Goal: Task Accomplishment & Management: Use online tool/utility

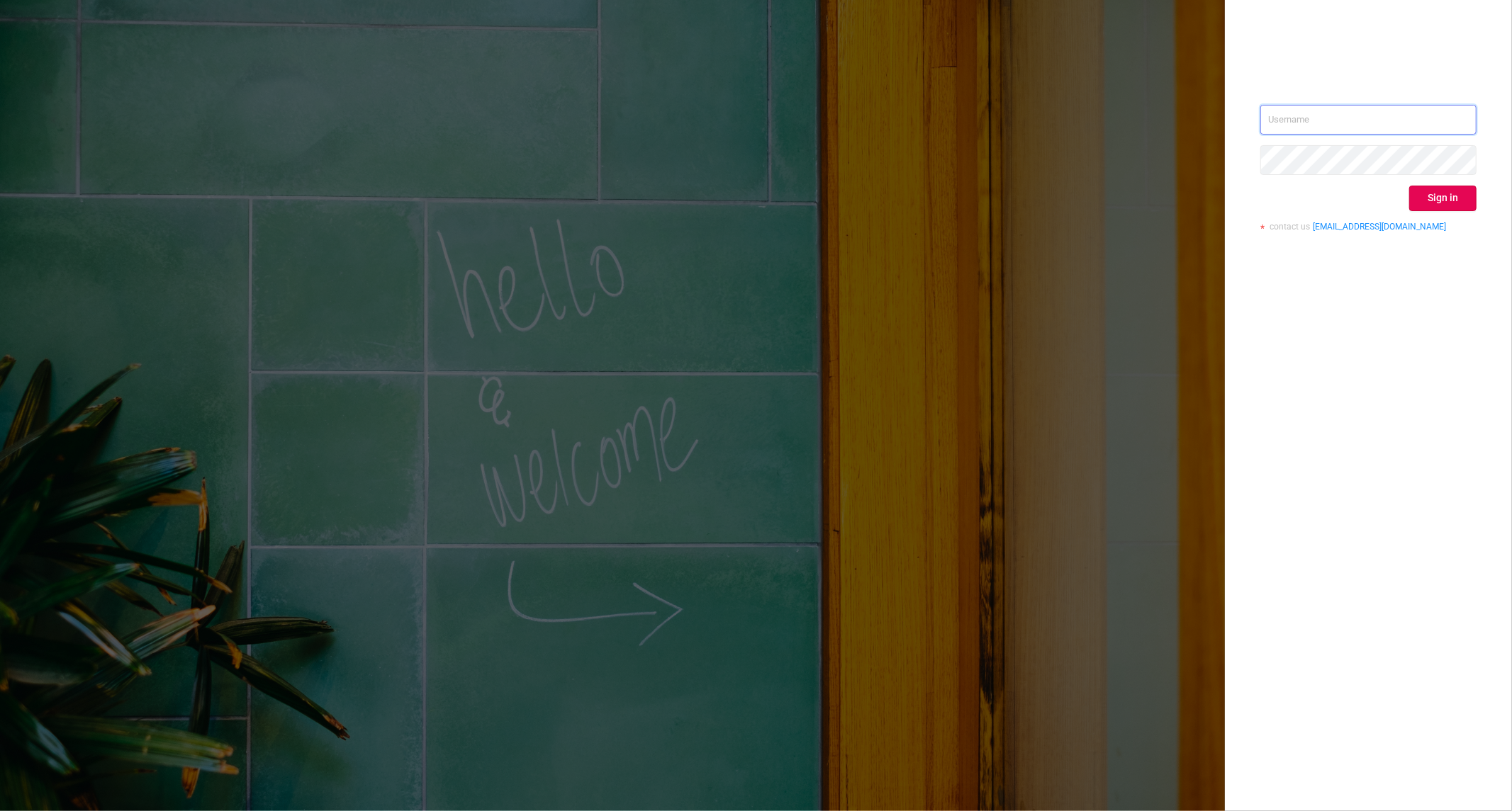
click at [1402, 133] on input "text" at bounding box center [1368, 120] width 216 height 30
type input "[PERSON_NAME][EMAIL_ADDRESS][DOMAIN_NAME]"
click at [1443, 201] on button "Sign in" at bounding box center [1443, 198] width 67 height 26
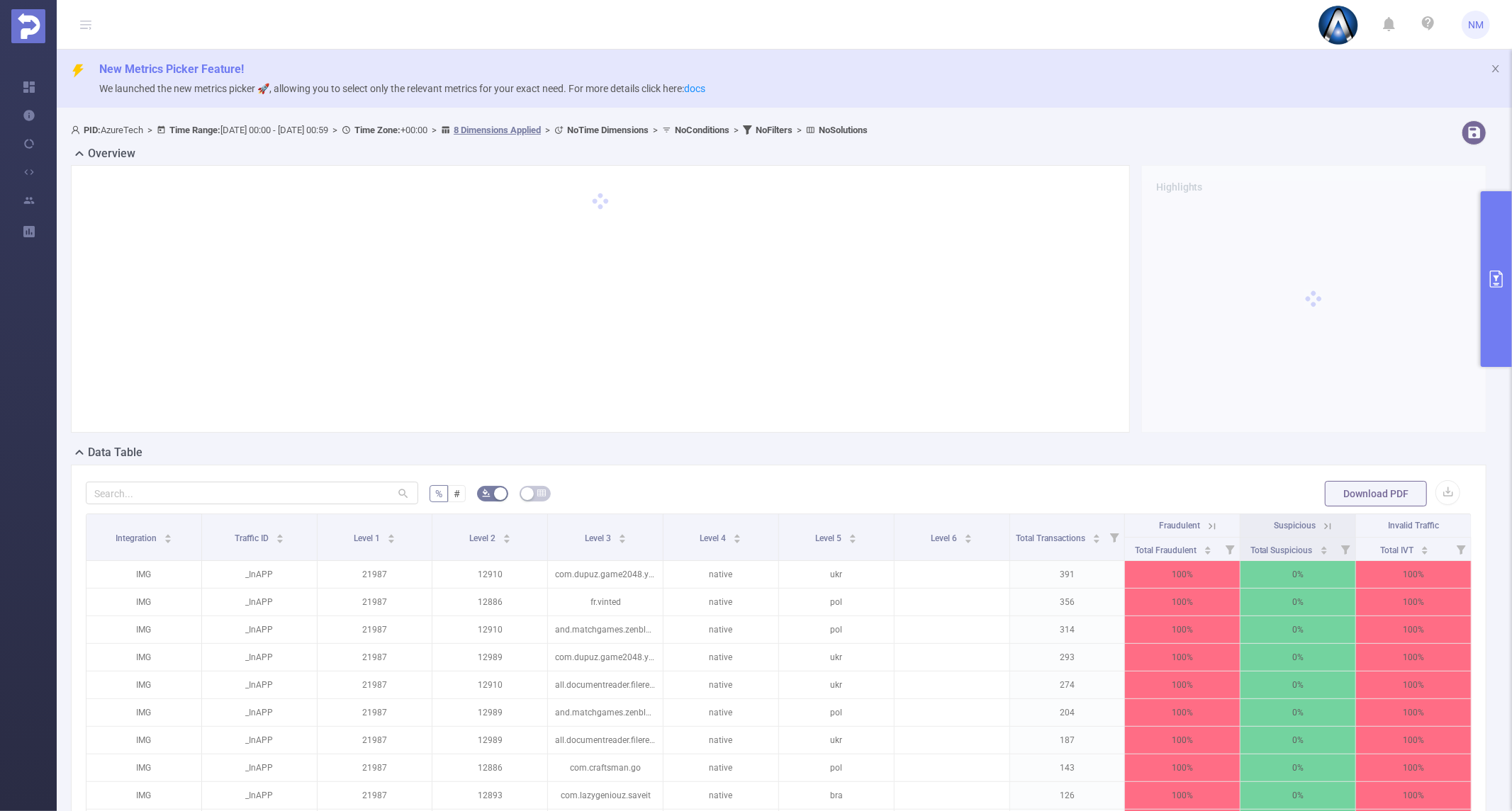
click at [1497, 287] on icon "primary" at bounding box center [1496, 279] width 17 height 17
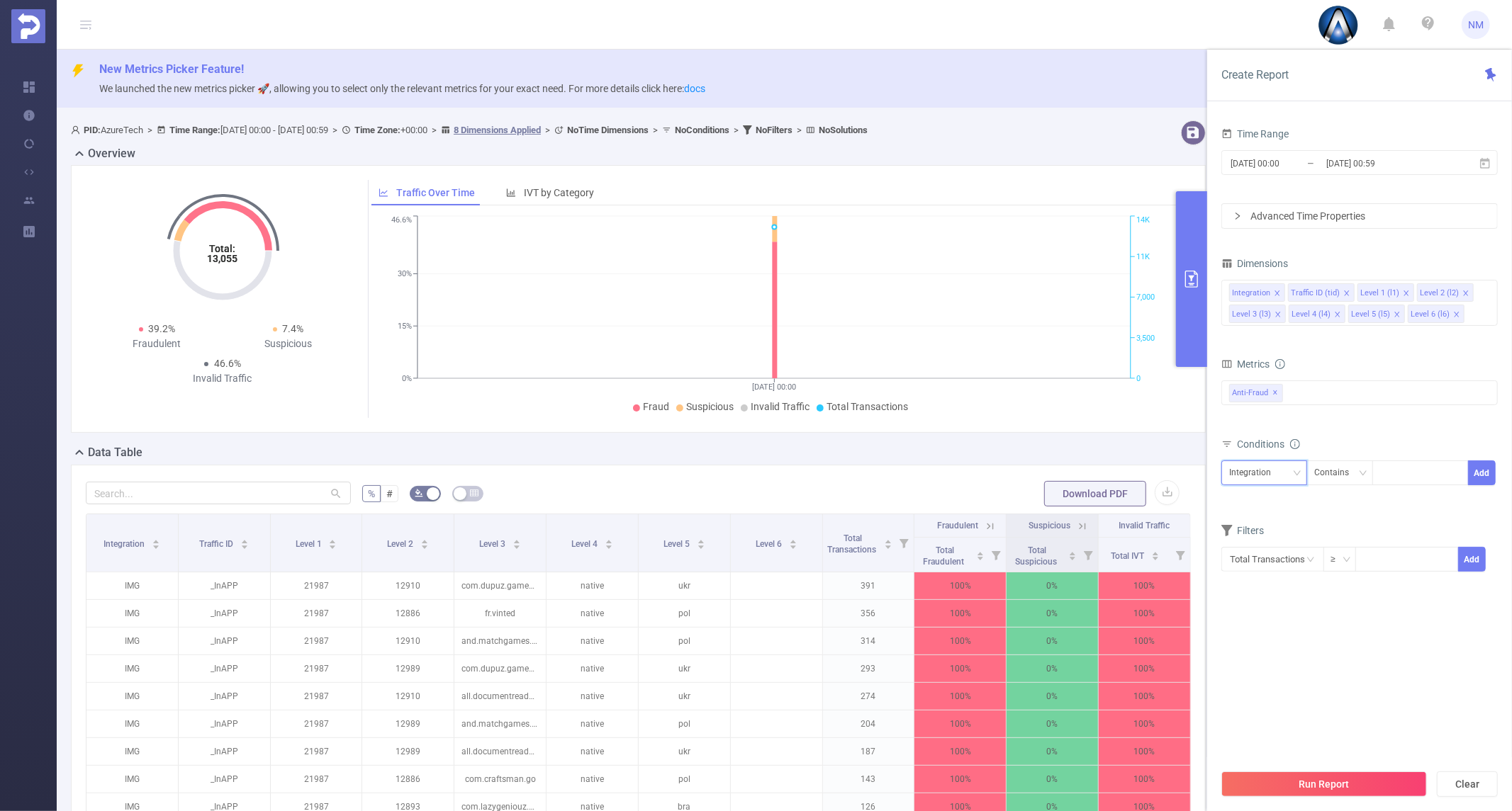
click at [1278, 472] on div "Integration" at bounding box center [1255, 473] width 51 height 23
click at [1256, 539] on li "Level 1 (l1)" at bounding box center [1263, 547] width 86 height 23
click at [1485, 295] on icon "icon: close-circle" at bounding box center [1485, 291] width 9 height 9
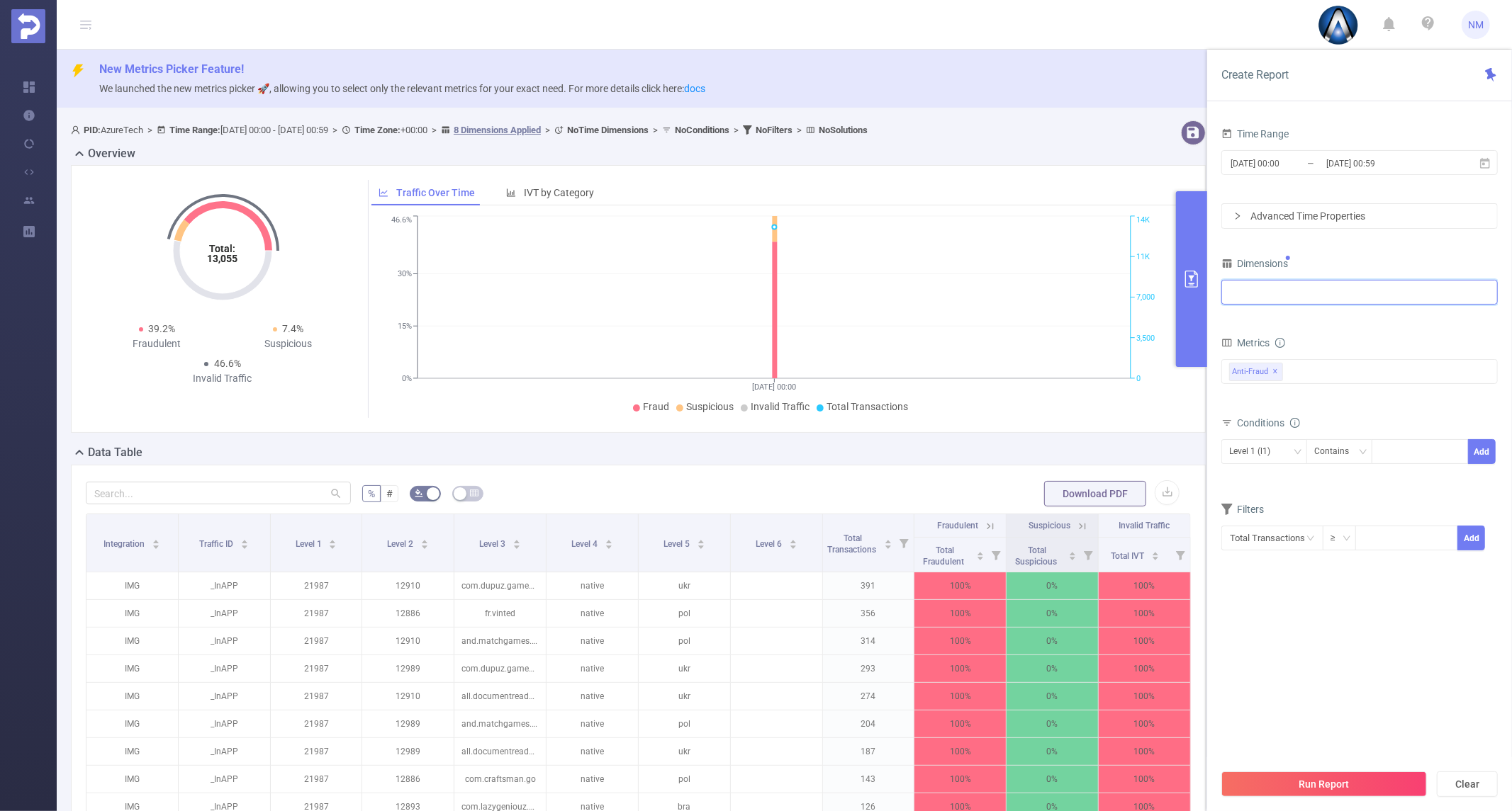
click at [1392, 287] on div at bounding box center [1359, 292] width 261 height 23
click at [1319, 370] on li "Level 1 (l1)" at bounding box center [1359, 368] width 275 height 23
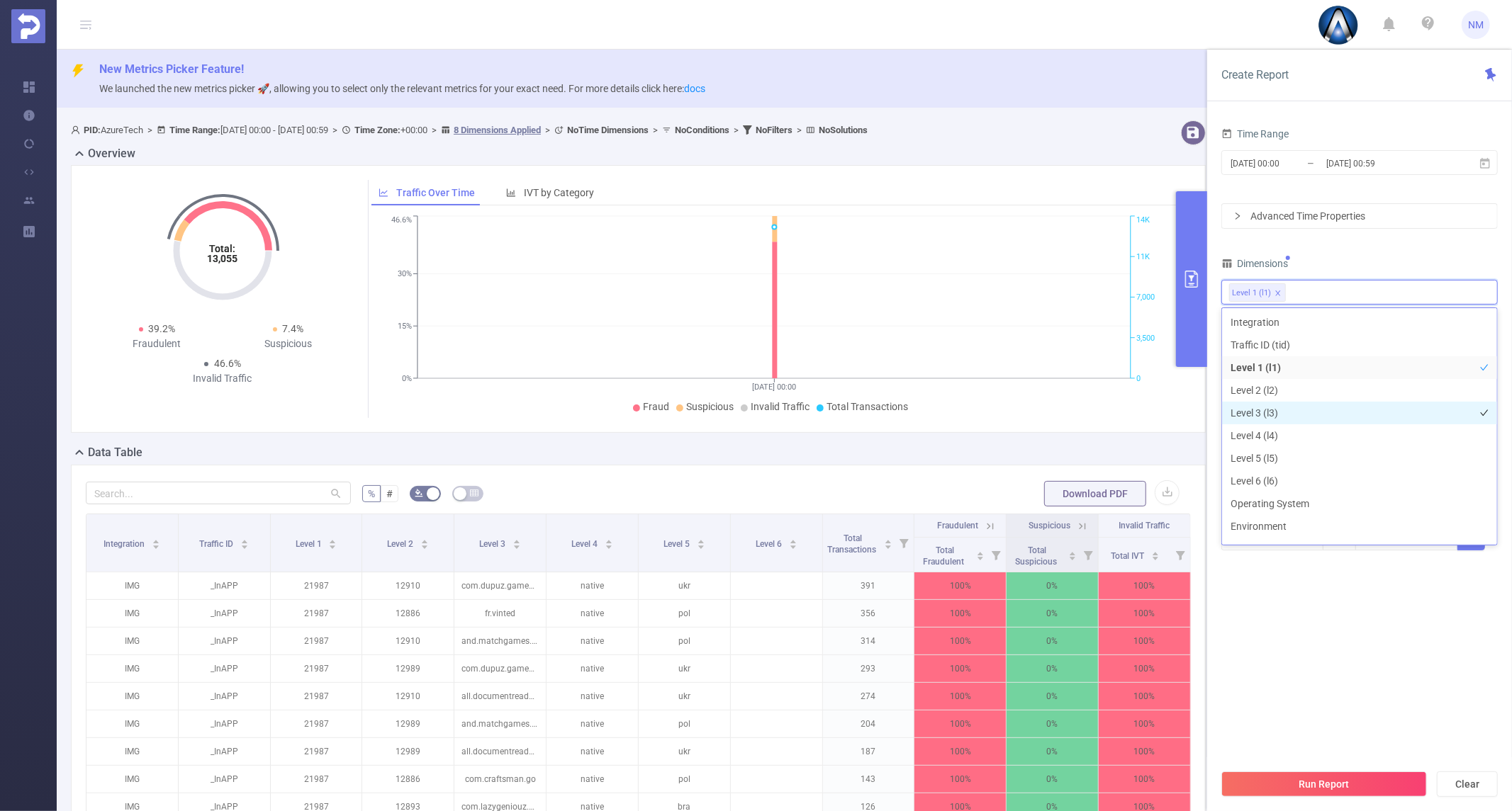
click at [1298, 413] on li "Level 3 (l3)" at bounding box center [1359, 413] width 275 height 23
click at [1357, 647] on section "Time Range [DATE] 00:00 _ [DATE] 00:59 Advanced Time Properties Dimensions Leve…" at bounding box center [1359, 442] width 276 height 638
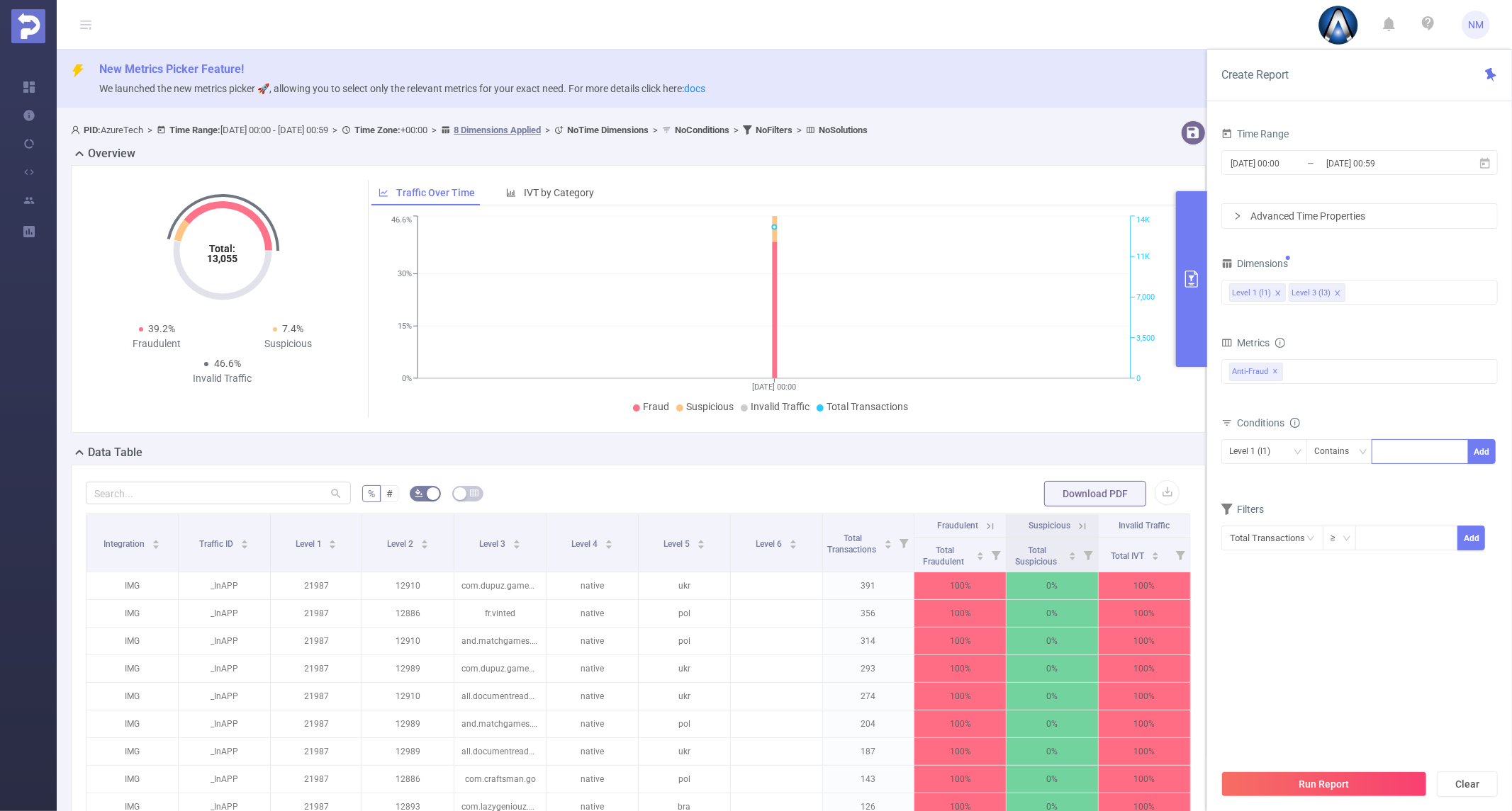
click at [1394, 455] on div at bounding box center [1420, 452] width 81 height 23
type input "22034"
click at [1388, 479] on li "22034" at bounding box center [1419, 481] width 96 height 23
click at [1473, 450] on button "Add" at bounding box center [1481, 452] width 27 height 25
click at [1378, 165] on input "[DATE] 00:59" at bounding box center [1382, 164] width 115 height 19
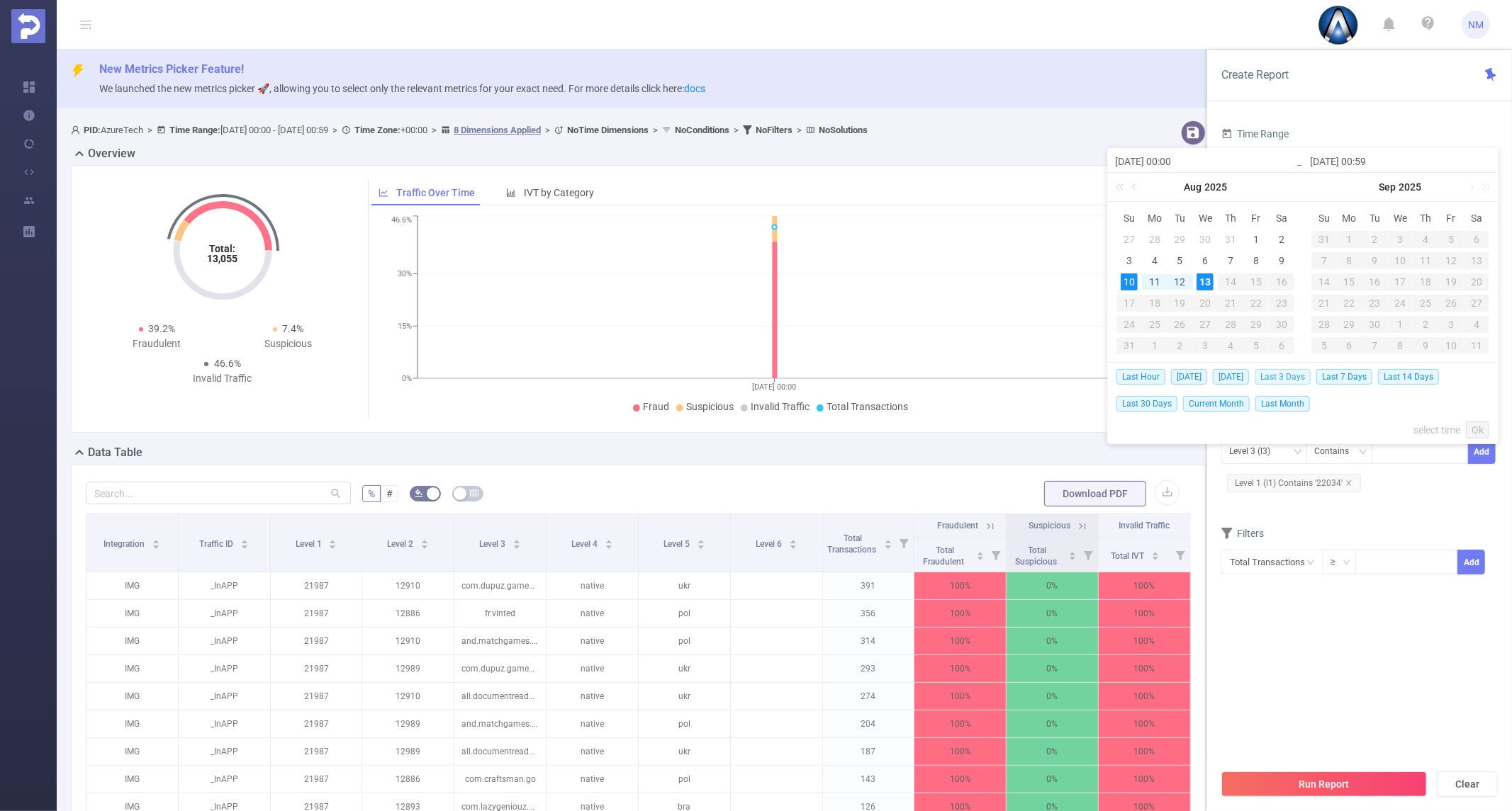
click at [1276, 376] on span "Last 3 Days" at bounding box center [1282, 377] width 56 height 16
type input "[DATE] 00:00"
type input "[DATE] 23:59"
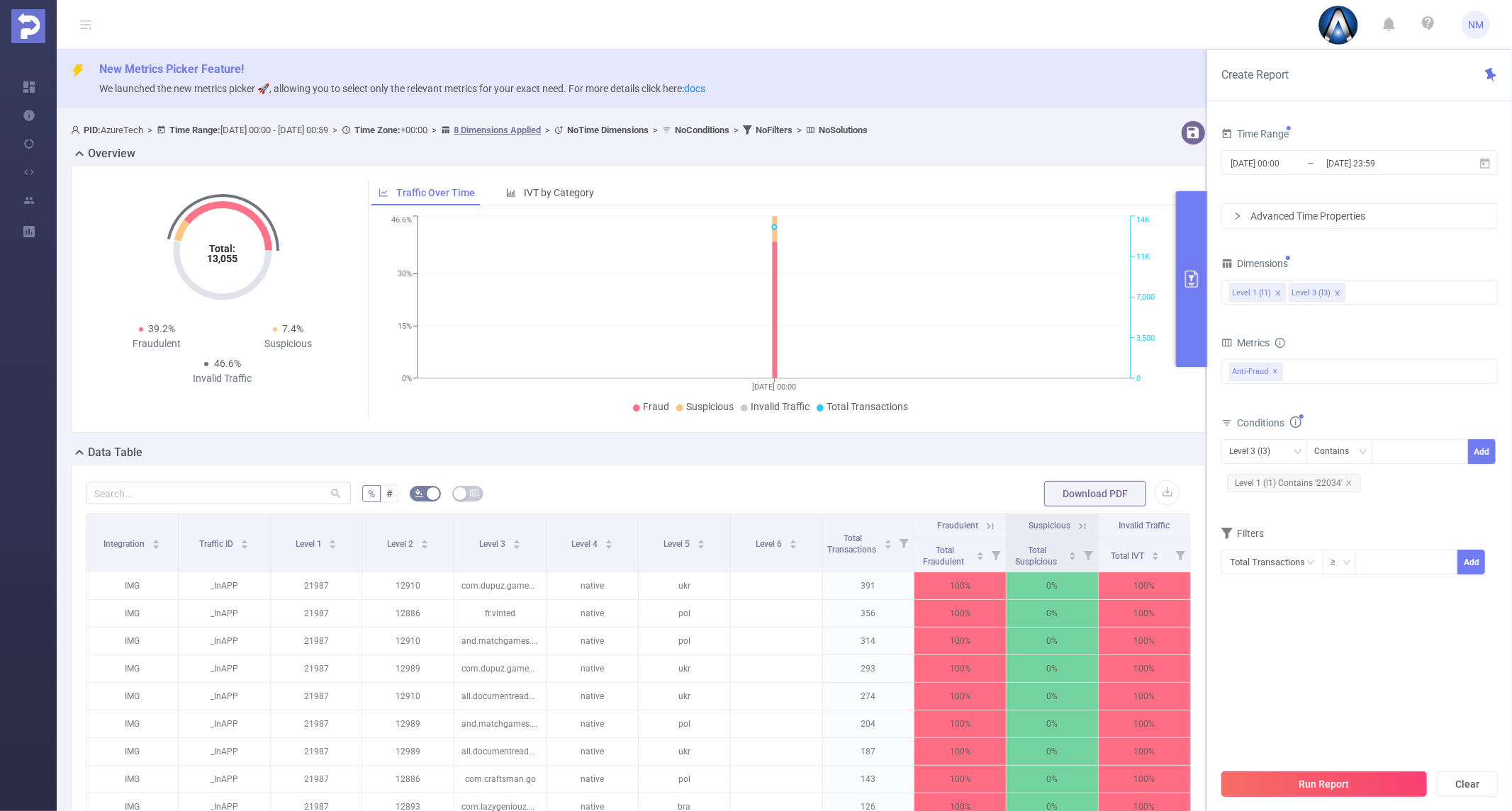
click at [1341, 791] on button "Run Report" at bounding box center [1324, 784] width 205 height 26
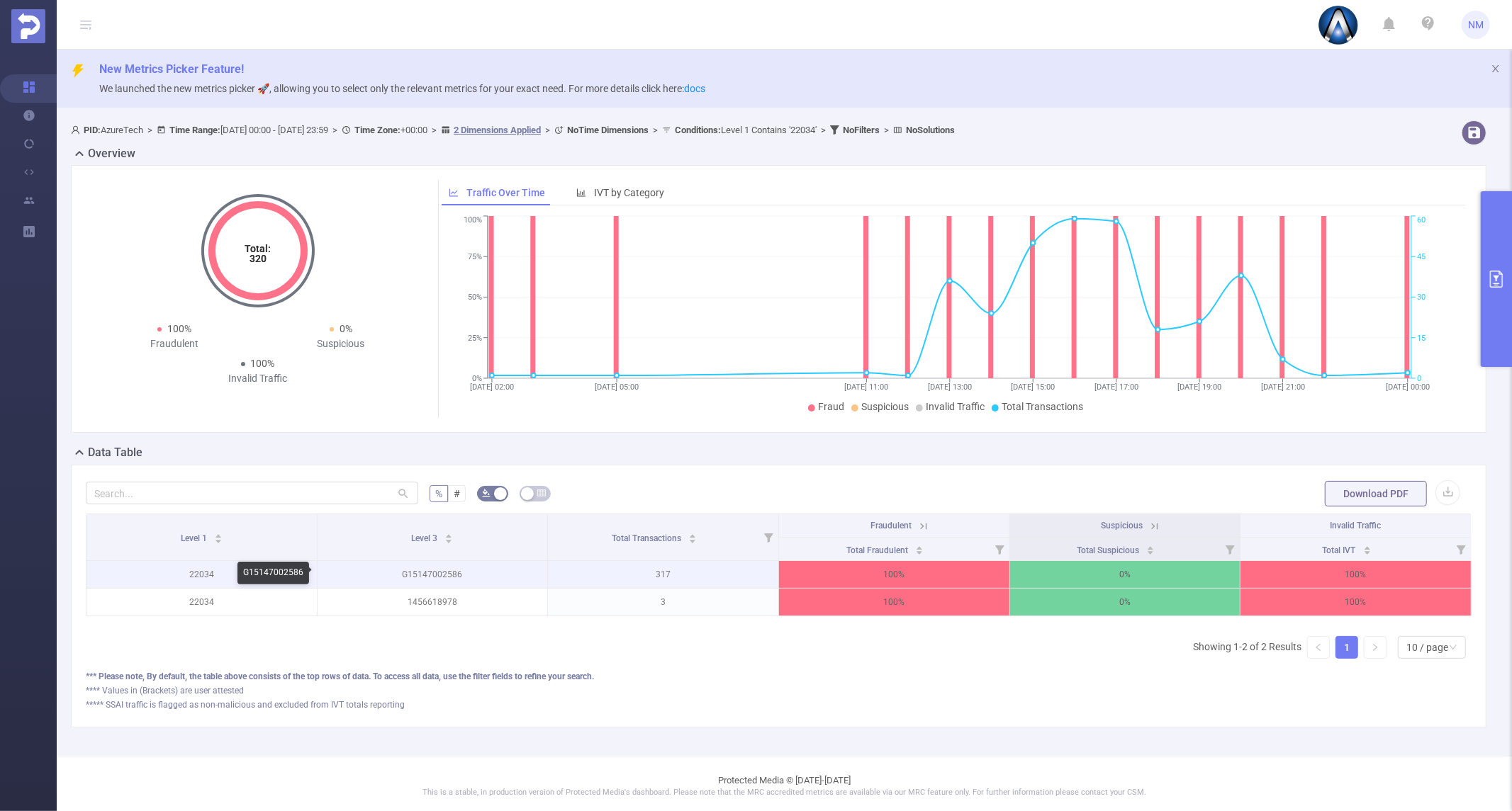
click at [437, 575] on p "G15147002586" at bounding box center [433, 575] width 230 height 27
copy p "G15147002586"
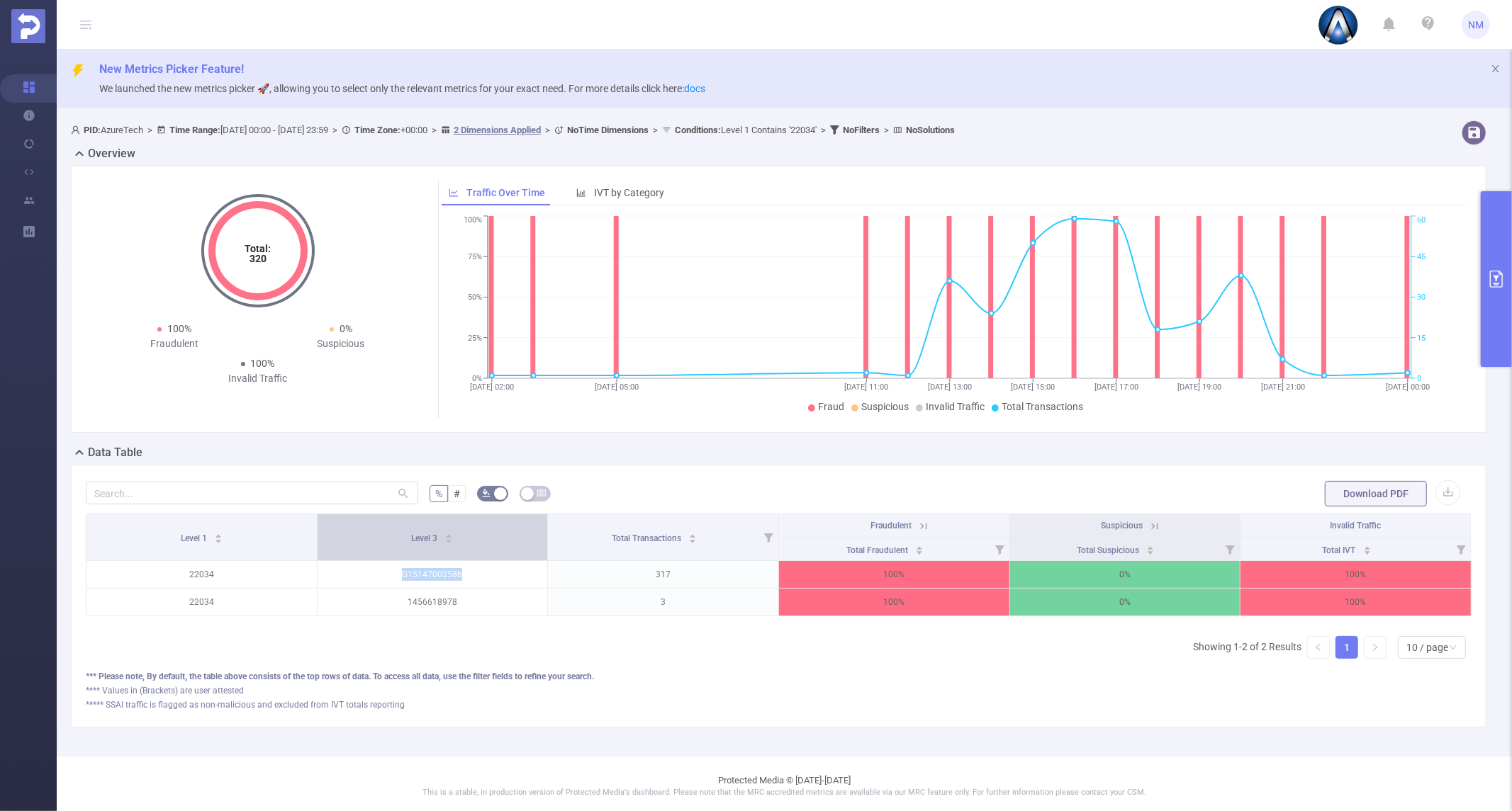
click at [411, 530] on div "Level 3" at bounding box center [432, 537] width 42 height 14
click at [699, 472] on div "% # Download PDF Level 1 Level 3 Total Transactions Fraudulent Suspicious Inval…" at bounding box center [779, 596] width 1416 height 263
click at [917, 524] on icon at bounding box center [924, 526] width 12 height 12
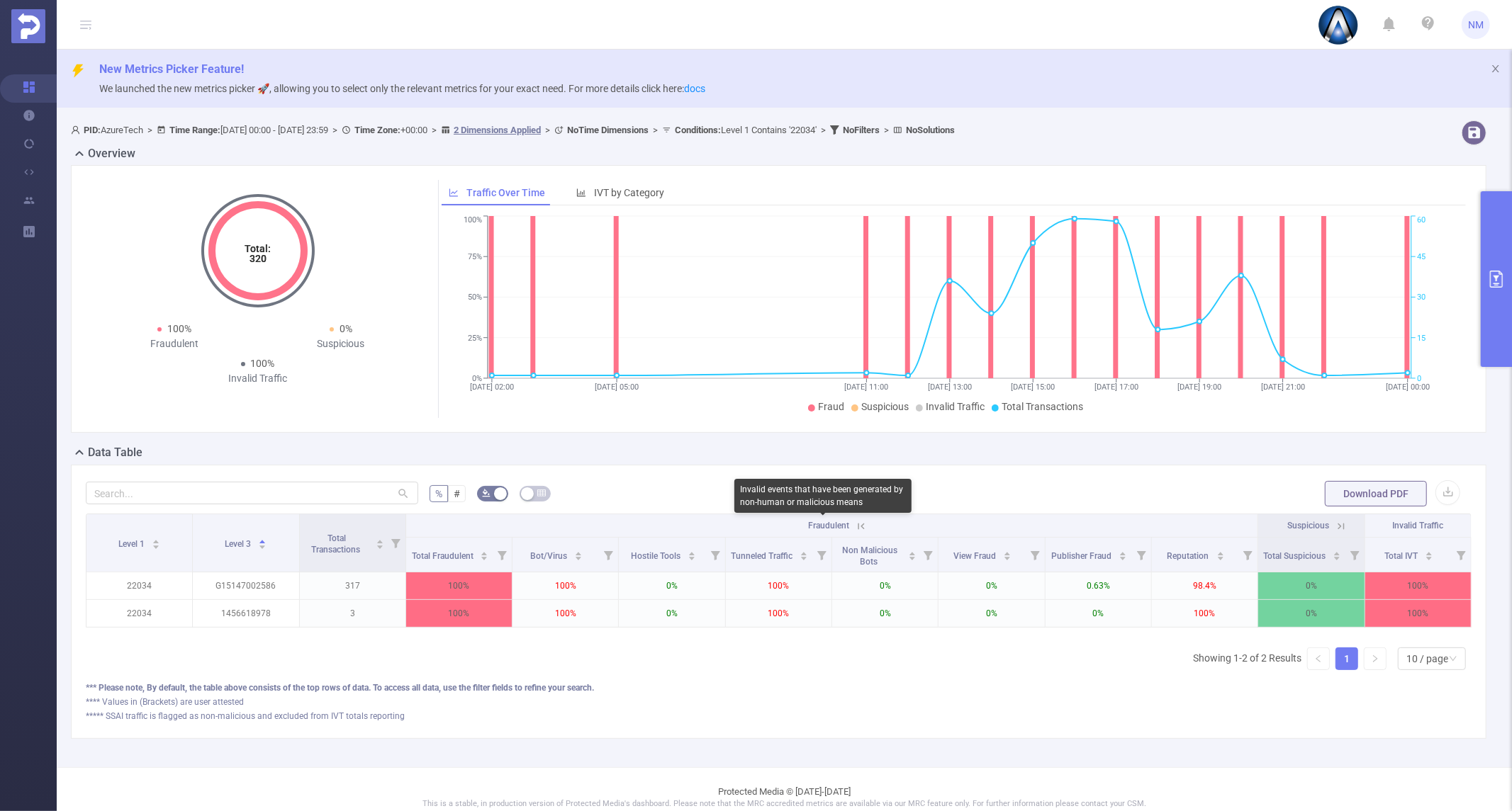
click at [841, 523] on span "Fraudulent" at bounding box center [828, 525] width 41 height 10
click at [858, 528] on icon at bounding box center [861, 525] width 6 height 6
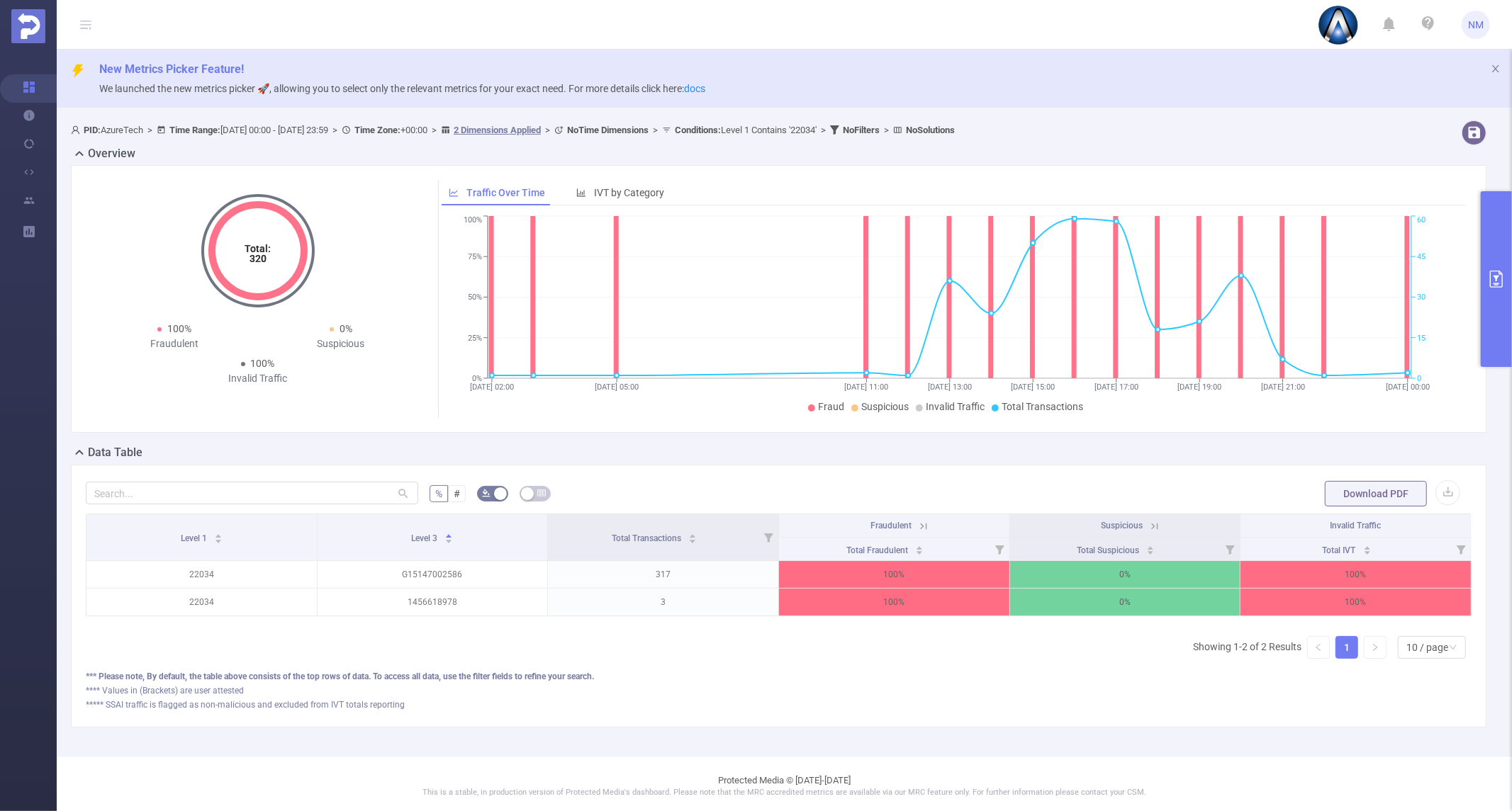
click at [924, 725] on div "% # Download PDF Level 1 Level 3 Total Transactions Fraudulent Suspicious Inval…" at bounding box center [779, 596] width 1416 height 263
